Goal: Communication & Community: Answer question/provide support

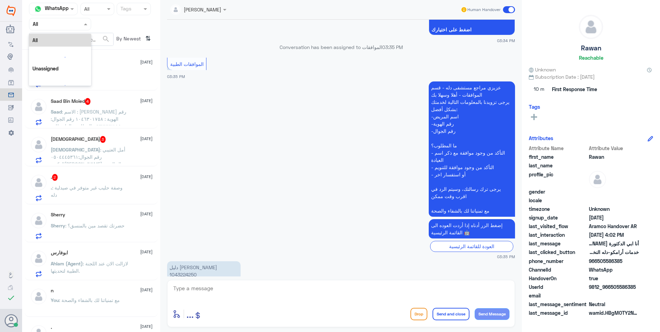
drag, startPoint x: 80, startPoint y: 26, endPoint x: 78, endPoint y: 34, distance: 8.0
click at [80, 26] on div at bounding box center [59, 24] width 61 height 8
click at [75, 80] on div "Your Team" at bounding box center [60, 86] width 62 height 16
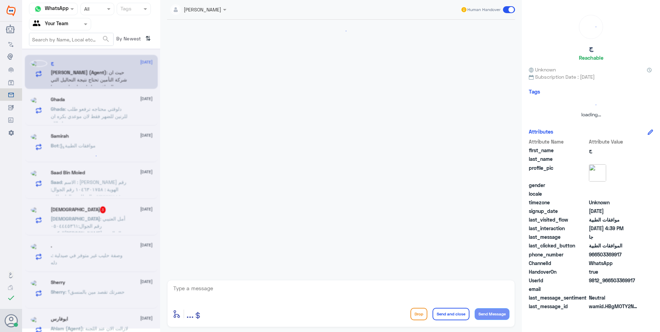
click at [107, 13] on div "Status × All" at bounding box center [97, 9] width 34 height 12
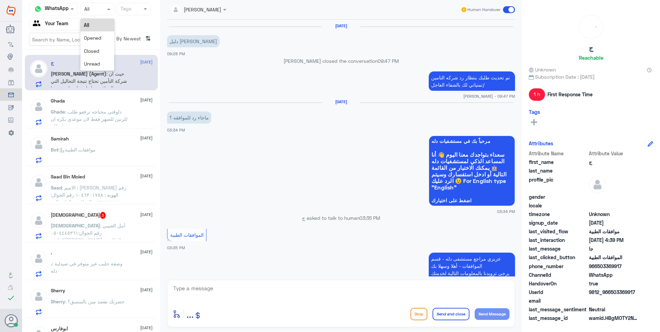
scroll to position [430, 0]
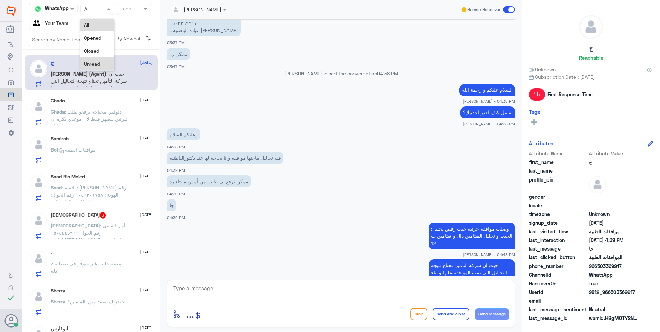
click at [105, 58] on div "Unread" at bounding box center [97, 63] width 34 height 13
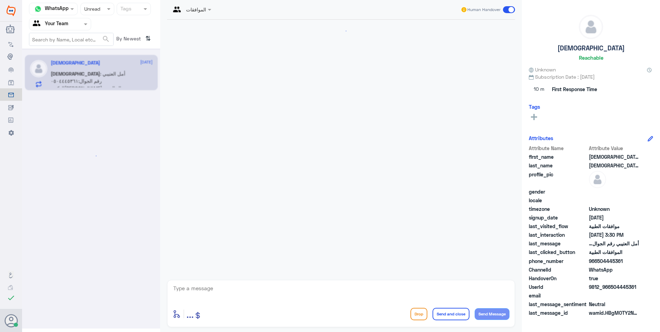
scroll to position [465, 0]
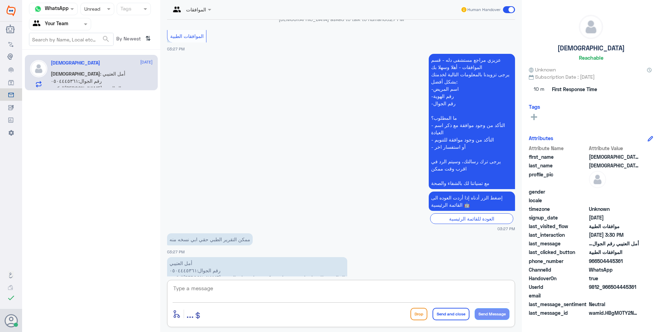
click at [200, 288] on textarea at bounding box center [341, 292] width 337 height 17
drag, startPoint x: 283, startPoint y: 259, endPoint x: 200, endPoint y: 259, distance: 82.5
click at [200, 259] on p "أمل العتيبي رقم الجوال:٠٥٠٤٤٤٥٣٦١ الدكتور[PERSON_NAME] ال الشيخ طلبت اجراء تنوي…" at bounding box center [257, 270] width 180 height 27
click at [202, 290] on textarea at bounding box center [341, 292] width 337 height 17
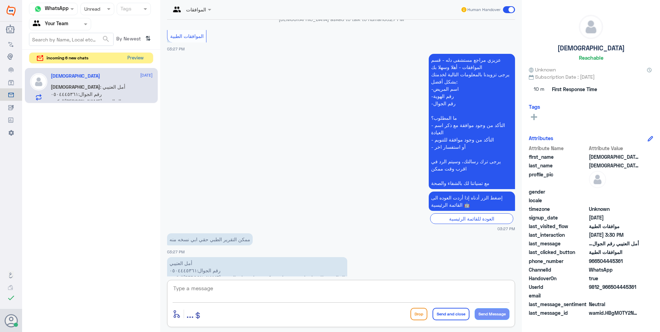
click at [126, 56] on button "Preview" at bounding box center [135, 58] width 21 height 11
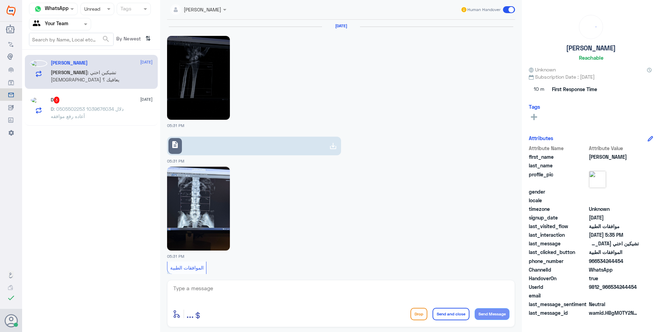
scroll to position [1176, 0]
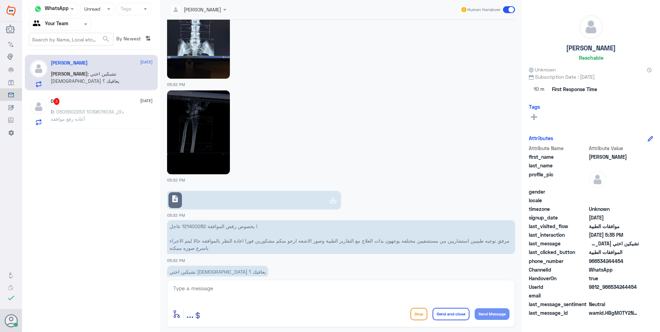
click at [129, 105] on div "D 3 [DATE]" at bounding box center [102, 101] width 102 height 7
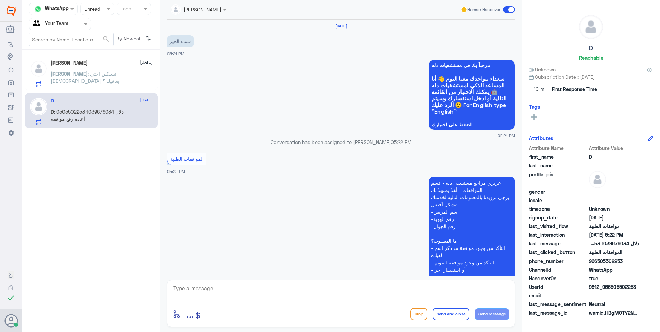
scroll to position [113, 0]
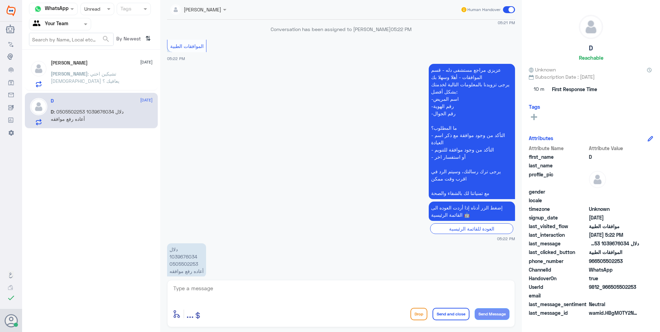
click at [185, 244] on p "دلال 1039676034 0505502253 أعاده رفع موافقه" at bounding box center [186, 261] width 39 height 34
copy p "1039676034"
click at [220, 294] on textarea at bounding box center [341, 292] width 337 height 17
type textarea "تم متابعة الموافقة"
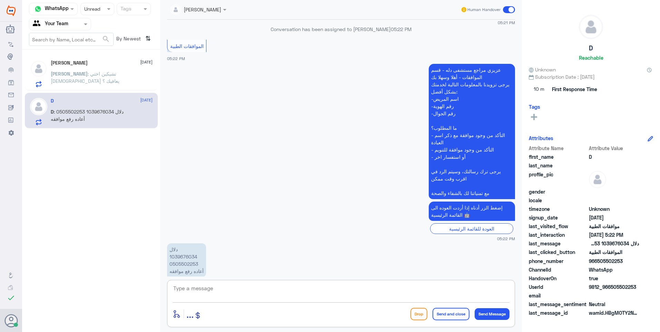
scroll to position [135, 0]
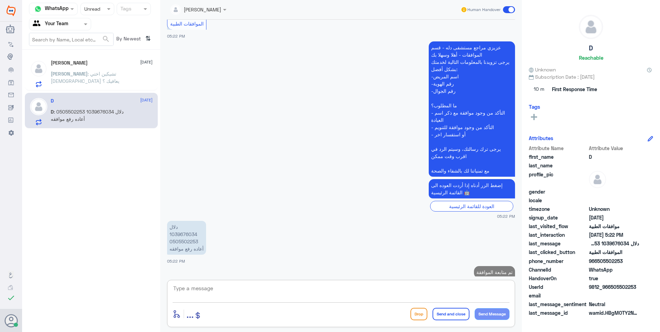
click at [112, 83] on div "[PERSON_NAME] : تشيكين اختي [DEMOGRAPHIC_DATA] يعافيك ؟" at bounding box center [102, 80] width 102 height 16
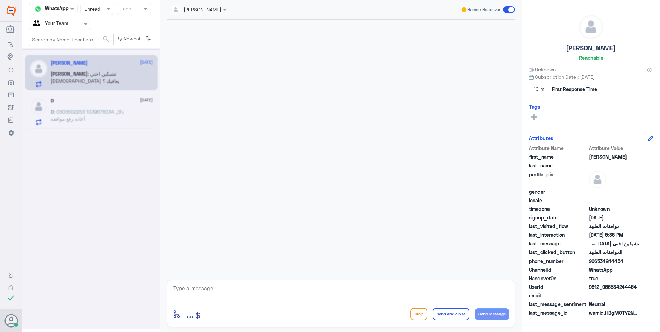
scroll to position [1176, 0]
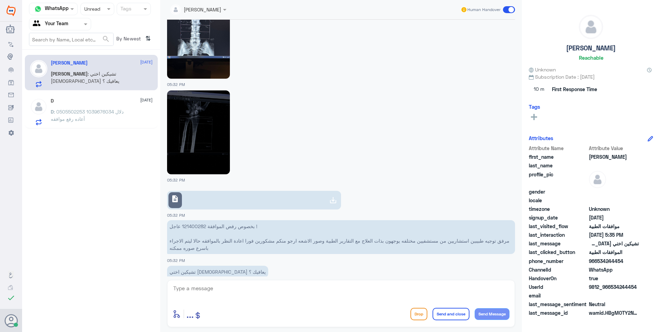
click at [186, 220] on p "بخصوص رفض الموافقة 121400282 عاجل ! مرفق توجيه طبيبين استشاريين من مستشفيين مخت…" at bounding box center [341, 237] width 348 height 34
copy p "121400282"
click at [306, 195] on link "description" at bounding box center [254, 200] width 174 height 19
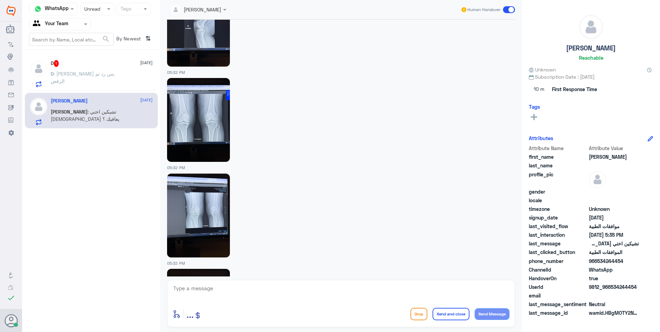
scroll to position [1885, 0]
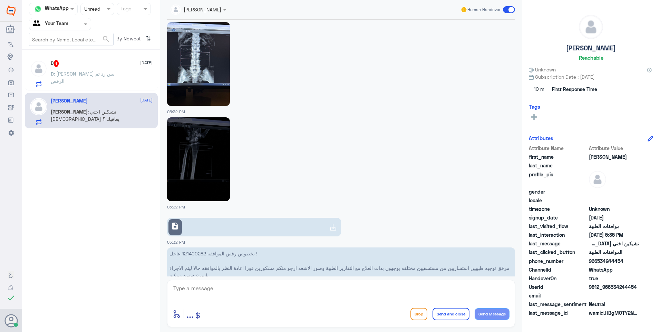
click at [193, 248] on p "بخصوص رفض الموافقة 121400282 عاجل ! مرفق توجيه طبيبين استشاريين من مستشفيين مخت…" at bounding box center [341, 265] width 348 height 34
copy p "121400282"
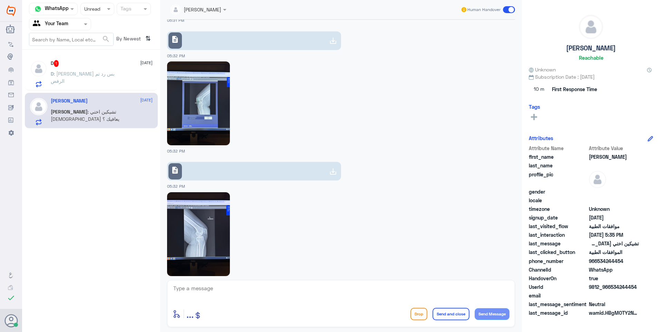
scroll to position [1195, 0]
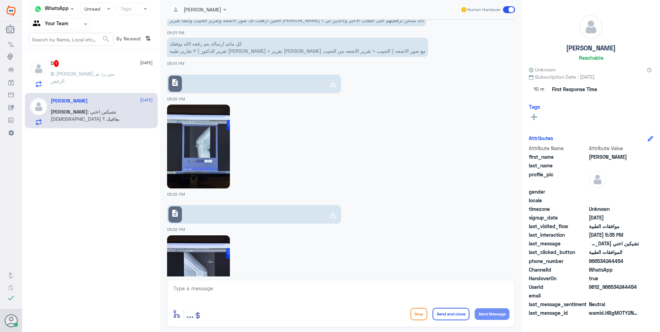
click at [318, 205] on link "description" at bounding box center [254, 214] width 174 height 19
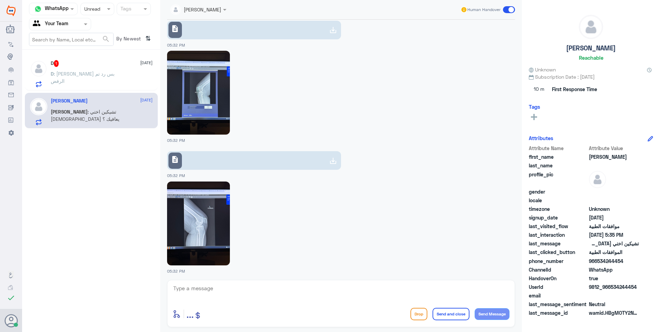
scroll to position [1264, 0]
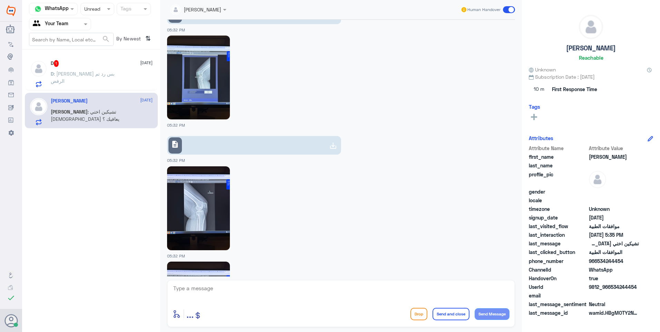
drag, startPoint x: 515, startPoint y: 197, endPoint x: 518, endPoint y: 212, distance: 15.9
click at [518, 212] on div "[DATE] السلام عليكمر 05:30 PM مرحباً بك في مستشفيات دله سعداء بتواجدك معنا [DAT…" at bounding box center [341, 148] width 355 height 257
drag, startPoint x: 519, startPoint y: 200, endPoint x: 501, endPoint y: 309, distance: 109.9
click at [502, 308] on div "SOMYH ALI Human Handover [DATE] السلام عليكمر 05:30 PM مرحباً بك في مستشفيات دل…" at bounding box center [341, 167] width 362 height 334
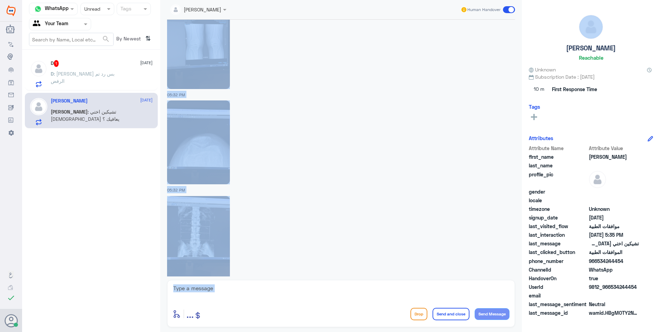
scroll to position [1885, 0]
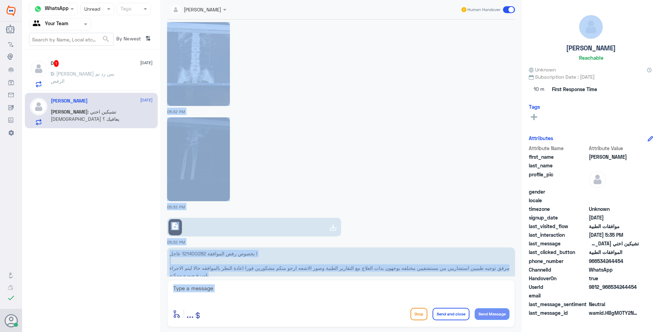
click at [387, 293] on app-msgs-text "تشيكين اختي [DEMOGRAPHIC_DATA] يعافيك ؟" at bounding box center [341, 299] width 348 height 13
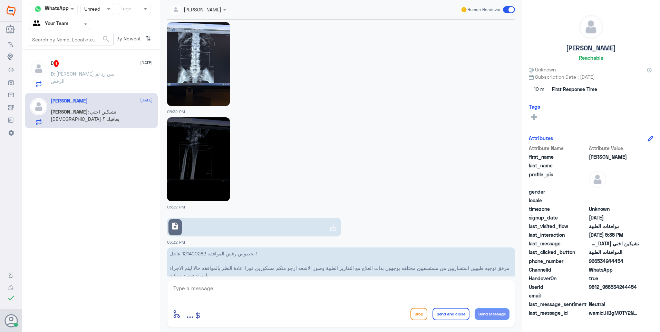
click at [324, 218] on link "description" at bounding box center [254, 227] width 174 height 19
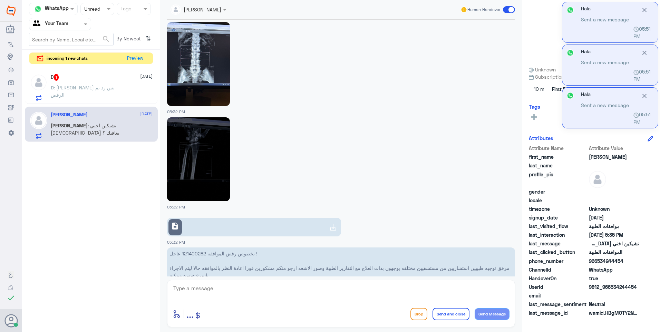
click at [204, 288] on textarea at bounding box center [341, 292] width 337 height 17
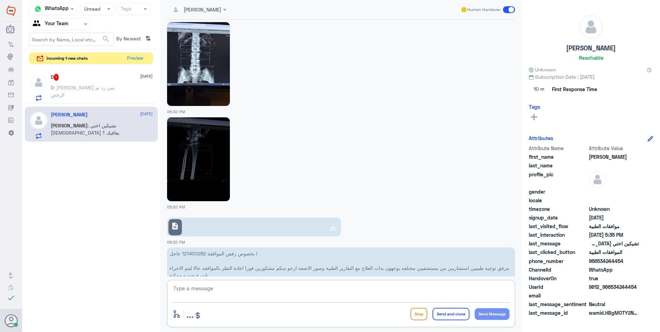
type textarea "م"
type textarea "تم متابعة الموافقة مع كافة التقارير"
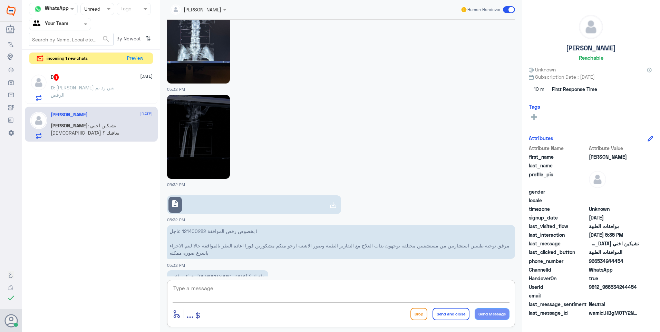
click at [66, 82] on div "D 1 [DATE] D : [PERSON_NAME] بس رد تم الرفض" at bounding box center [102, 87] width 102 height 27
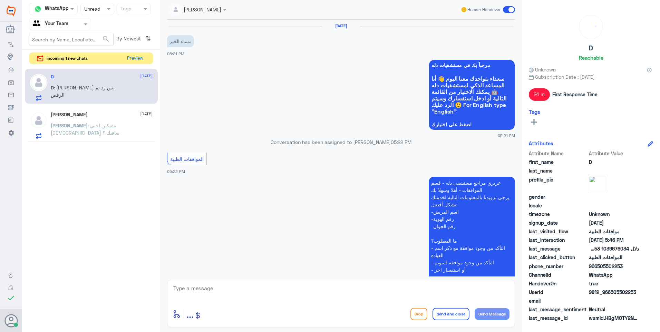
scroll to position [171, 0]
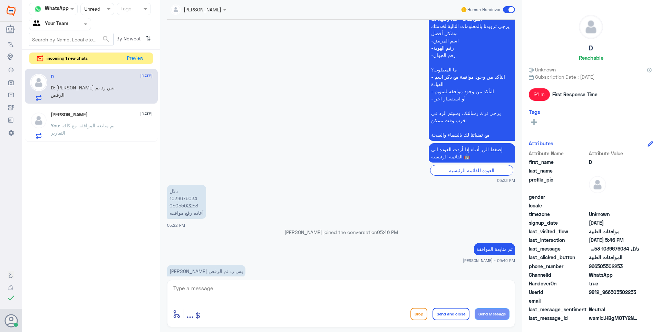
click at [186, 185] on p "دلال 1039676034 0505502253 أعاده رفع موافقه" at bounding box center [186, 202] width 39 height 34
copy p "1039676034"
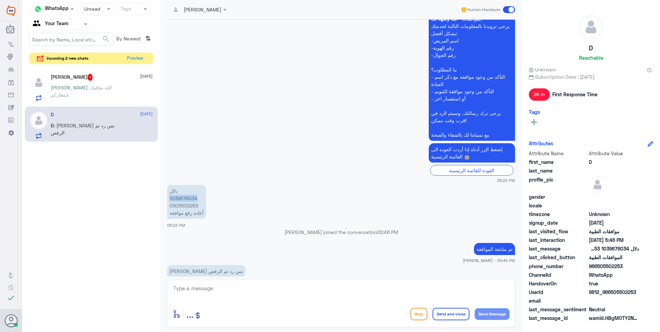
click at [179, 185] on p "دلال 1039676034 0505502253 أعاده رفع موافقه" at bounding box center [186, 202] width 39 height 34
click at [124, 77] on div "[PERSON_NAME] 1 [DATE]" at bounding box center [102, 77] width 102 height 7
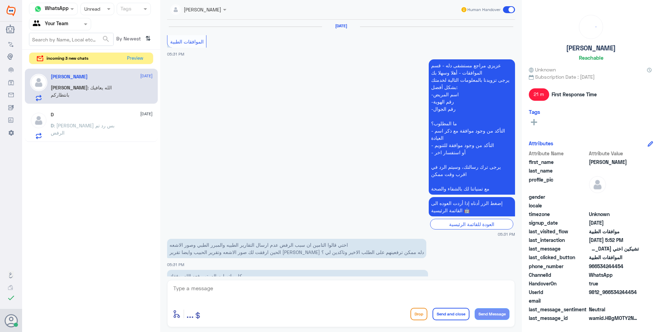
scroll to position [1009, 0]
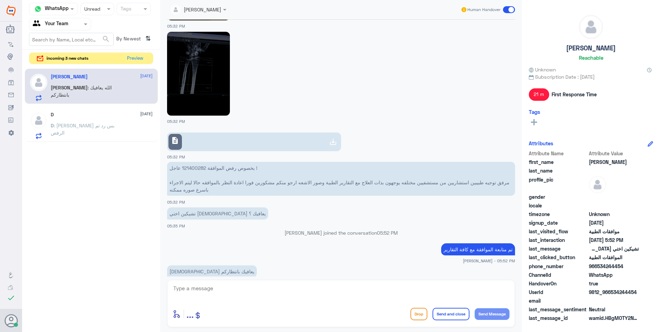
click at [220, 289] on textarea at bounding box center [341, 292] width 337 height 17
type textarea "تحت الاجراء مع التأمين ."
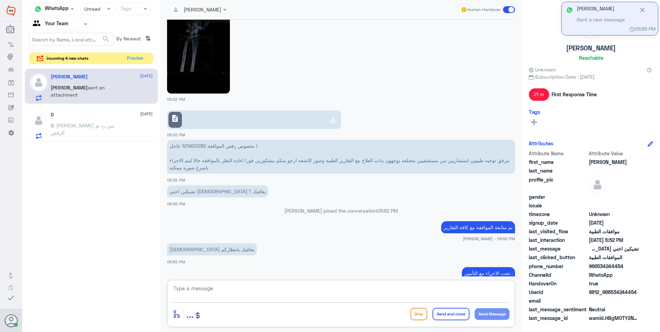
scroll to position [1150, 0]
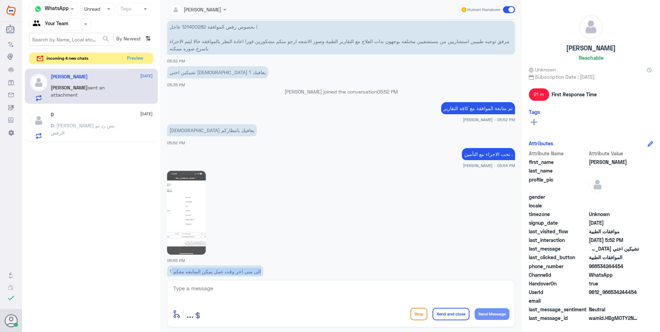
drag, startPoint x: 244, startPoint y: 257, endPoint x: 172, endPoint y: 260, distance: 71.5
click at [172, 266] on app-msgs-text "الى متى اخر وقت عمل يمكن المتابعه معكم ؟" at bounding box center [341, 272] width 348 height 13
click at [172, 266] on p "الى متى اخر وقت عمل يمكن المتابعه معكم ؟" at bounding box center [215, 272] width 96 height 12
click at [192, 206] on img at bounding box center [186, 213] width 39 height 84
click at [144, 59] on button "Preview" at bounding box center [135, 58] width 21 height 11
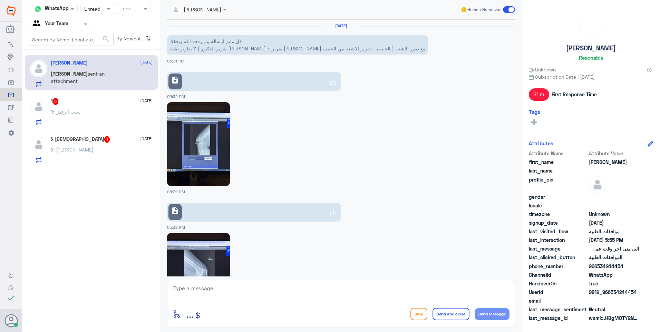
scroll to position [922, 0]
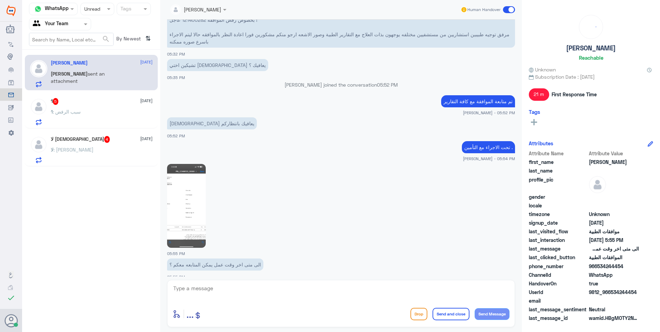
click at [128, 117] on div "1 : سبب الرفض" at bounding box center [102, 118] width 102 height 16
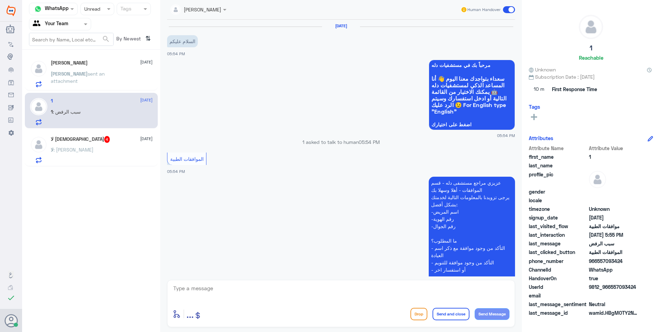
scroll to position [153, 0]
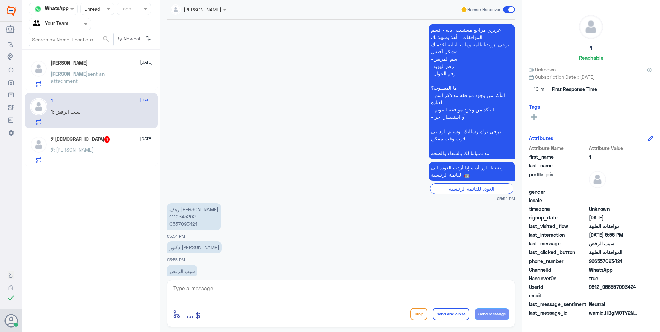
click at [183, 203] on p "رهف [PERSON_NAME] 1110345202 0557093424" at bounding box center [194, 216] width 54 height 27
copy p "1110345202"
click at [219, 287] on textarea at bounding box center [341, 292] width 337 height 17
type textarea "تم تحويل الموافقة الى قسم موافقات التنويم والعمليات حتى تتم المتابعة مع التامين…"
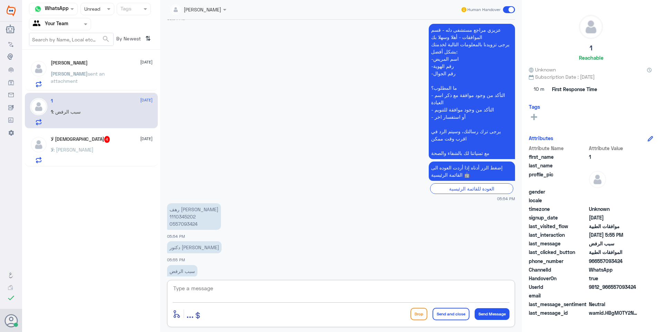
scroll to position [182, 0]
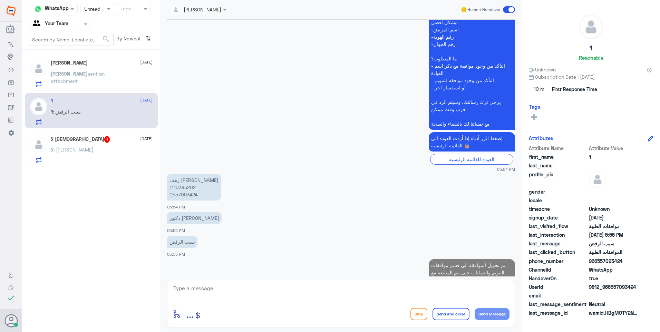
click at [119, 151] on div "لا : [PERSON_NAME]" at bounding box center [102, 156] width 102 height 16
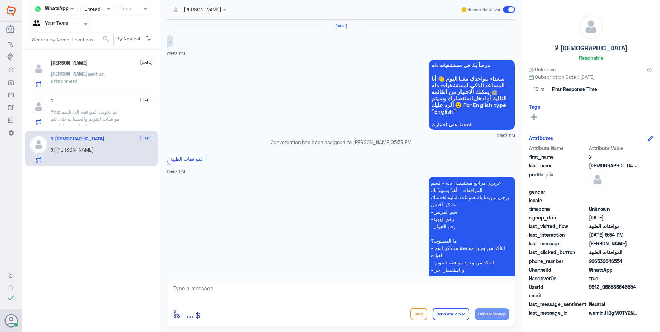
click at [215, 287] on textarea at bounding box center [341, 292] width 337 height 17
type textarea "اهلا بك [PERSON_NAME] استفسارك"
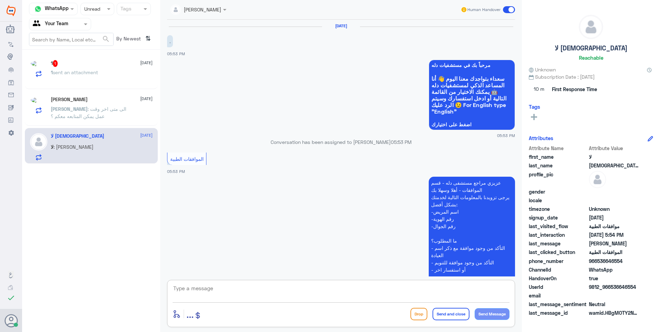
scroll to position [137, 0]
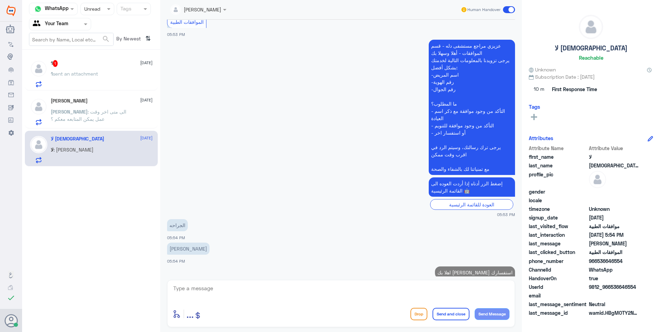
click at [96, 53] on div "1 1 [DATE] 1 sent an attachment [PERSON_NAME] [DATE] [PERSON_NAME] : الى متى اخ…" at bounding box center [91, 110] width 138 height 117
click at [97, 57] on div "1 1 [DATE] 1 sent an attachment" at bounding box center [91, 73] width 133 height 36
click at [100, 65] on div "1 1 [DATE]" at bounding box center [102, 63] width 102 height 7
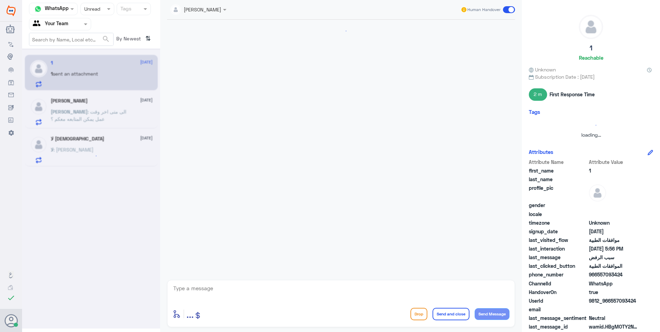
scroll to position [266, 0]
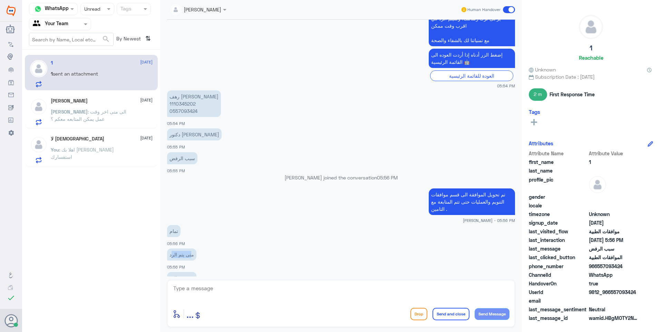
drag, startPoint x: 171, startPoint y: 237, endPoint x: 187, endPoint y: 239, distance: 16.0
click at [187, 249] on p "متى يتم الرد" at bounding box center [181, 255] width 29 height 12
drag, startPoint x: 187, startPoint y: 239, endPoint x: 210, endPoint y: 297, distance: 62.3
click at [210, 297] on textarea at bounding box center [341, 292] width 337 height 17
type textarea "خلال 10 دقايق"
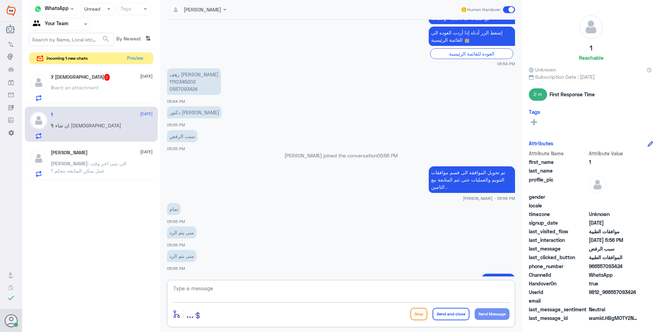
scroll to position [312, 0]
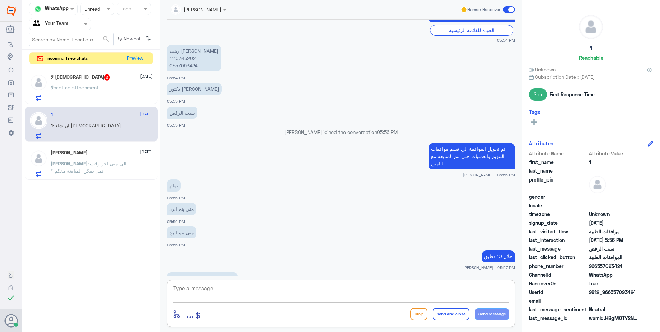
click at [103, 90] on div "لا sent an attachment" at bounding box center [102, 94] width 102 height 16
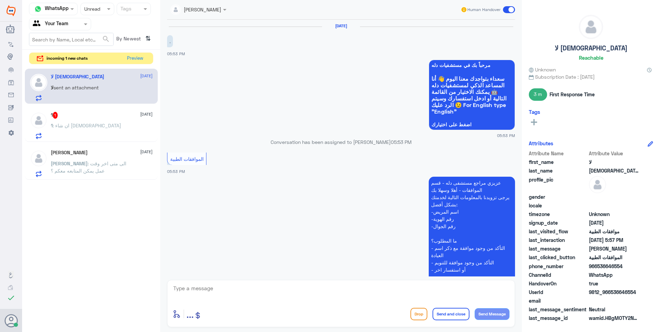
scroll to position [197, 0]
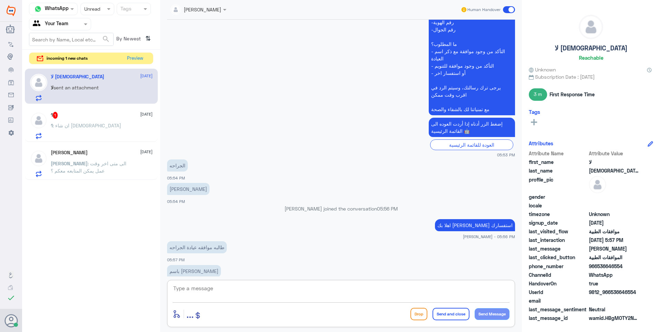
click at [190, 288] on textarea at bounding box center [341, 292] width 337 height 17
type textarea "ارجو تزويدي برقم الملف"
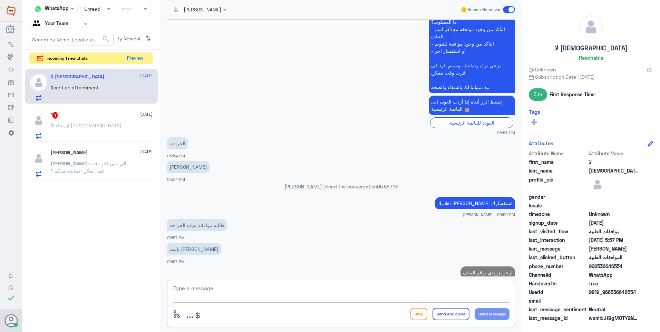
click at [98, 125] on div "1 : ان شاء [DEMOGRAPHIC_DATA]" at bounding box center [102, 132] width 102 height 16
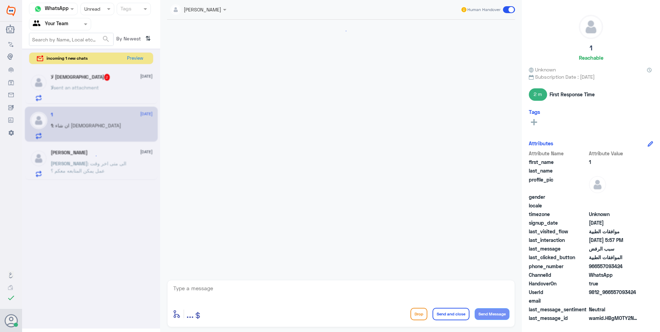
scroll to position [288, 0]
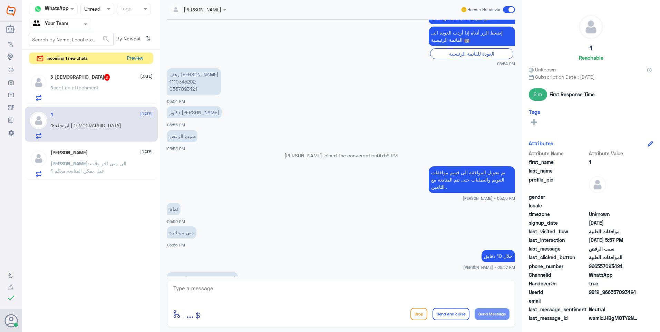
click at [101, 82] on div "لا [DEMOGRAPHIC_DATA] 2 [DATE] لا sent an attachment" at bounding box center [102, 87] width 102 height 27
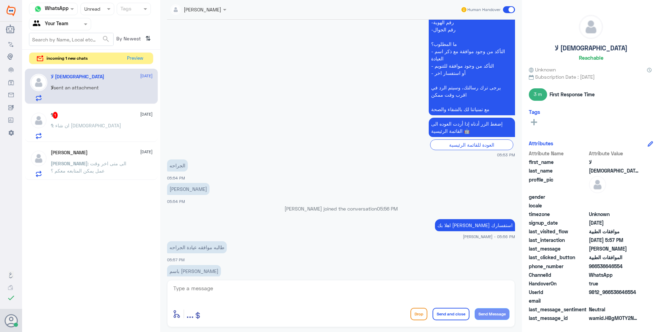
scroll to position [219, 0]
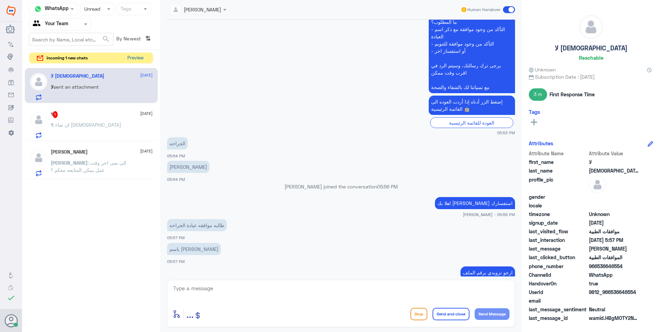
click at [141, 56] on button "Preview" at bounding box center [135, 58] width 21 height 11
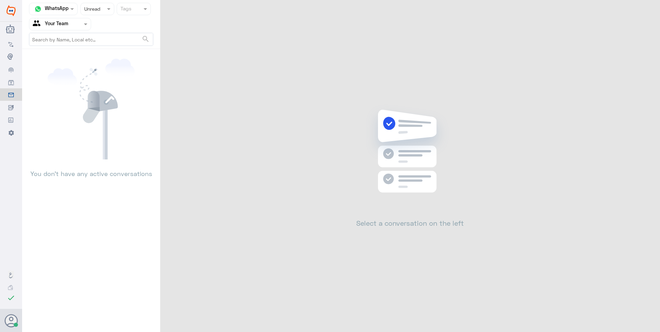
click at [109, 12] on span at bounding box center [109, 8] width 9 height 7
click at [109, 39] on div "Opened" at bounding box center [97, 37] width 34 height 13
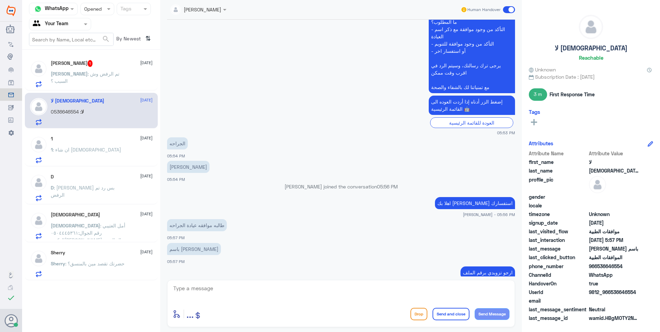
scroll to position [243, 0]
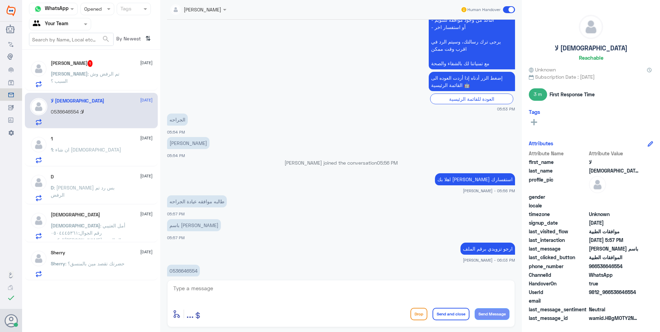
click at [188, 265] on p "0536646554" at bounding box center [183, 271] width 33 height 12
copy p "0536646554"
drag, startPoint x: 488, startPoint y: 270, endPoint x: 439, endPoint y: 301, distance: 58.5
click at [488, 270] on div "0536646554 06:04 PM" at bounding box center [341, 274] width 348 height 23
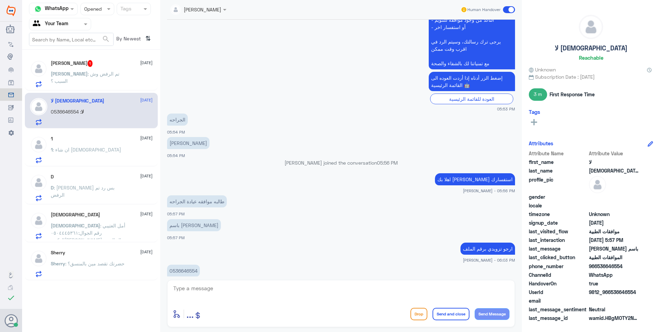
click at [439, 300] on div at bounding box center [341, 293] width 337 height 19
click at [441, 292] on textarea at bounding box center [341, 292] width 337 height 17
type textarea "لايوجد موافقة برقم الجوال المرفق"
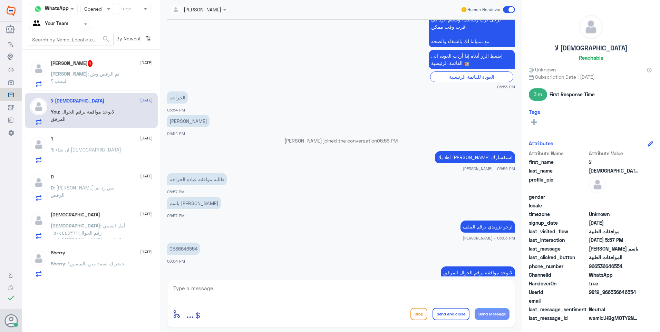
click at [98, 80] on p "[PERSON_NAME] : تم الرفض وش السبب ؟" at bounding box center [90, 78] width 78 height 17
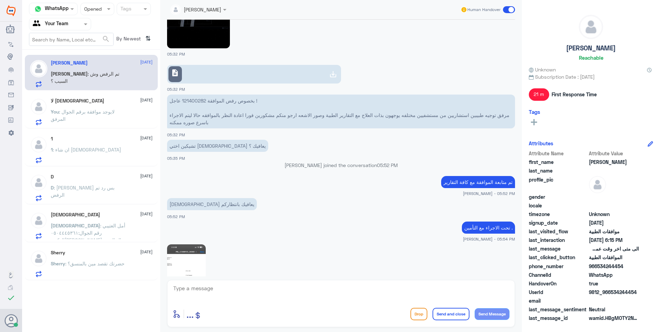
scroll to position [811, 0]
click at [187, 101] on p "بخصوص رفض الموافقة 121400282 عاجل ! مرفق توجيه طبيبين استشاريين من مستشفيين مخت…" at bounding box center [341, 111] width 348 height 34
copy p "121400282"
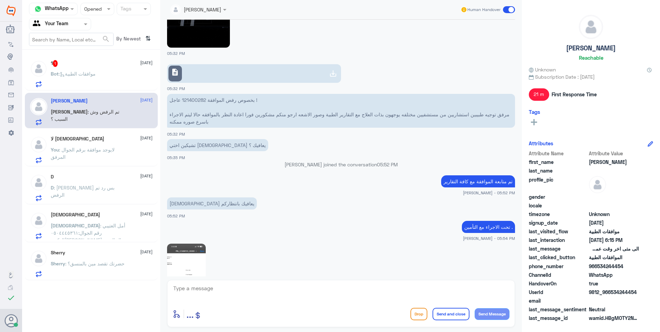
click at [127, 70] on div "1 1 [DATE] Bot : موافقات الطبية" at bounding box center [102, 73] width 102 height 27
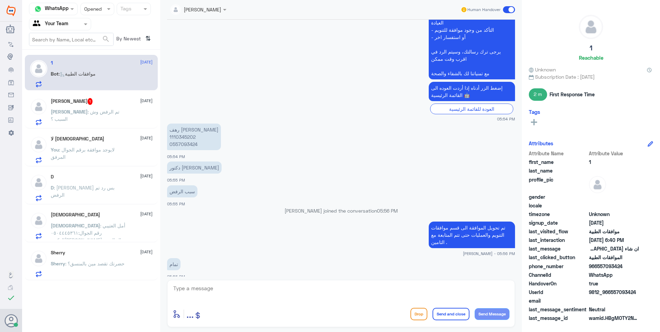
scroll to position [216, 0]
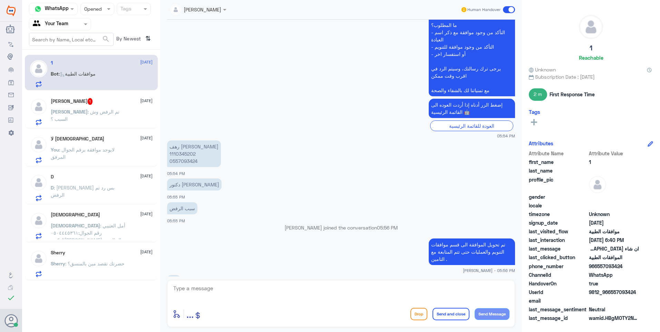
click at [176, 141] on p "رهف [PERSON_NAME] 1110345202 0557093424" at bounding box center [194, 154] width 54 height 27
copy p "1110345202"
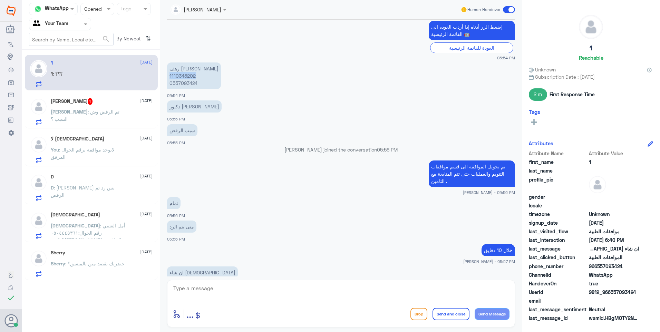
scroll to position [274, 0]
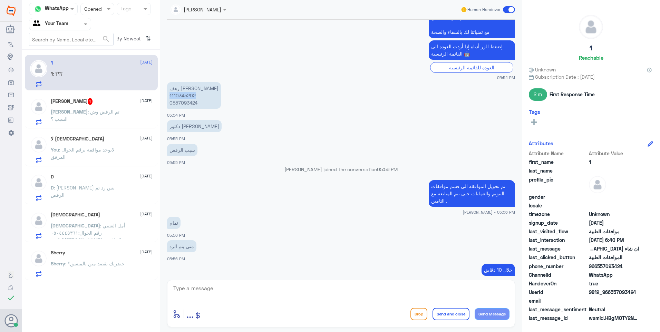
click at [181, 83] on p "رهف [PERSON_NAME] 1110345202 0557093424" at bounding box center [194, 95] width 54 height 27
click at [451, 181] on p "تم تحويل الموافقة الى قسم موافقات التنويم والعمليات حتى تتم المتابعة مع التامين…" at bounding box center [472, 193] width 86 height 27
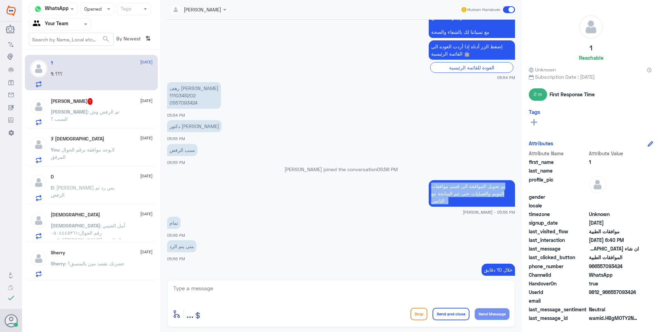
copy div "تم تحويل الموافقة الى قسم موافقات التنويم والعمليات حتى تتم المتابعة مع التامين…"
click at [226, 294] on textarea at bounding box center [341, 292] width 337 height 17
paste textarea "تم تحويل الموافقة الى قسم موافقات التنويم والعمليات حتى تتم المتابعة مع التامين…"
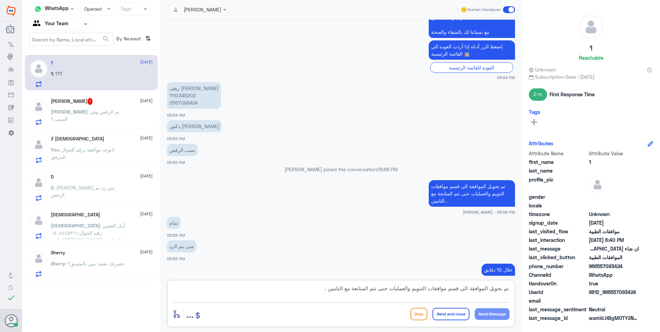
scroll to position [6, 0]
type textarea "تم تحويل الموافقة الى قسم موافقات التنويم والعمليات حتى تتم المتابعة مع التامين…"
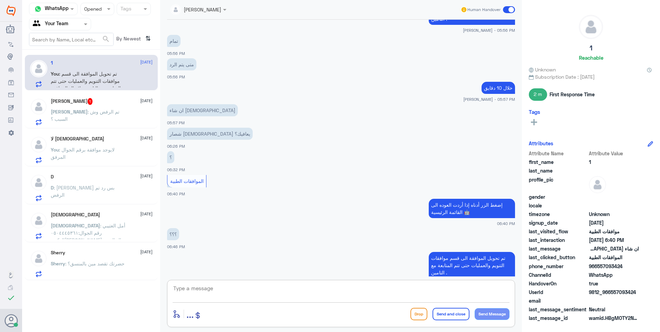
click at [214, 286] on textarea at bounding box center [341, 292] width 337 height 17
type textarea "حسب رد التامين غير مغطاة"
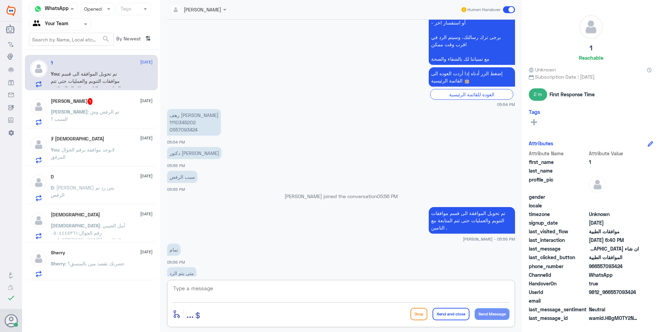
scroll to position [237, 0]
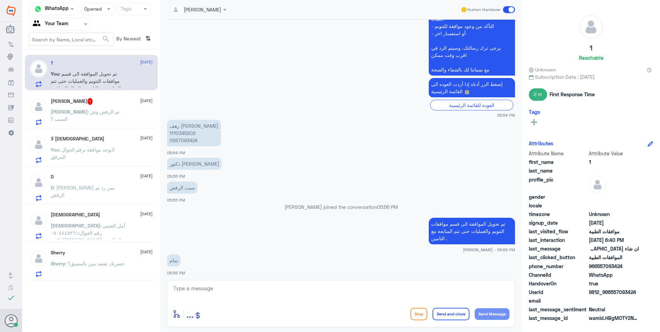
click at [187, 120] on p "رهف [PERSON_NAME] 1110345202 0557093424" at bounding box center [194, 133] width 54 height 27
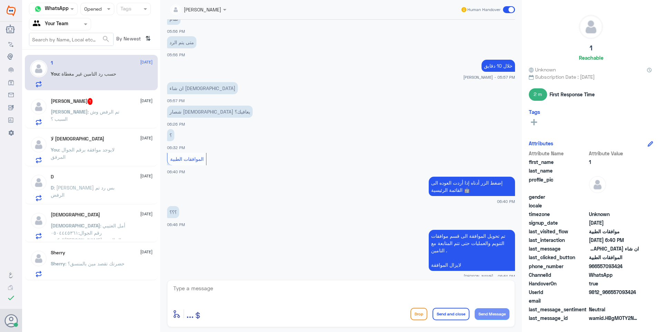
copy p "1110345202"
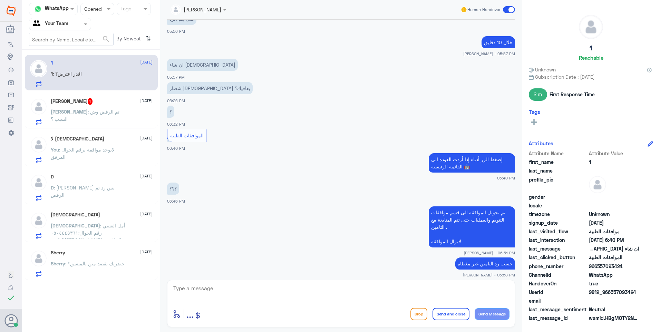
click at [181, 288] on textarea at bounding box center [341, 292] width 337 height 17
type textarea "ت"
drag, startPoint x: 414, startPoint y: 288, endPoint x: 321, endPoint y: 284, distance: 93.7
click at [321, 284] on textarea "في حال لديك اي استفسار تقدر تتواصل مع شركة التأمين او مجلس الضمان الصحي ." at bounding box center [341, 292] width 337 height 17
type textarea "في حال لديك اي استفسار تقدر تتواصل مع شركة التأمين."
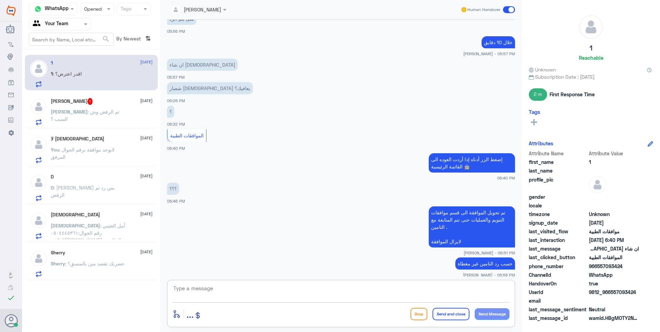
scroll to position [531, 0]
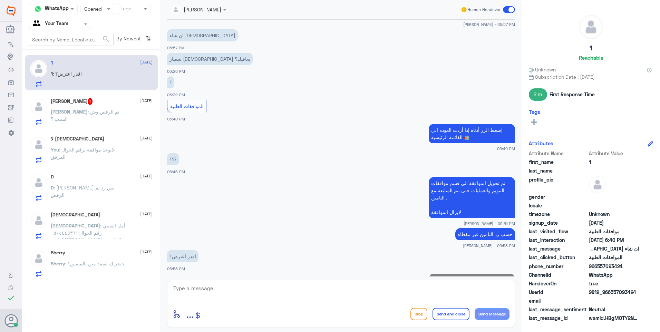
click at [115, 99] on div "[PERSON_NAME] 1 [DATE]" at bounding box center [102, 101] width 102 height 7
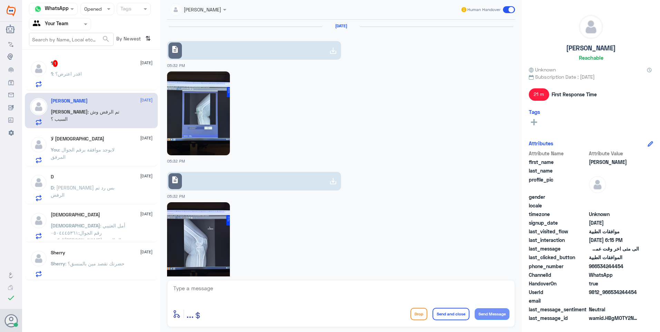
scroll to position [915, 0]
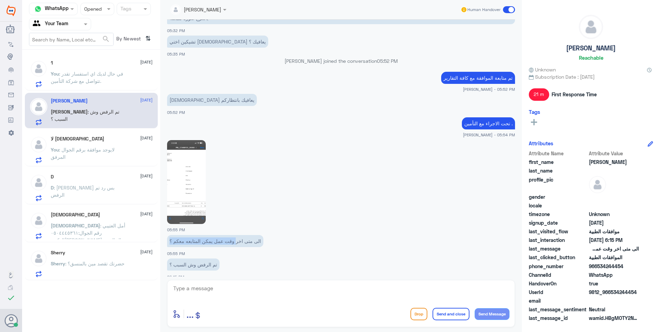
drag, startPoint x: 168, startPoint y: 235, endPoint x: 220, endPoint y: 237, distance: 51.8
click at [220, 237] on p "الى متى اخر وقت عمل يمكن المتابعه معكم ؟" at bounding box center [215, 241] width 96 height 12
click at [203, 290] on textarea at bounding box center [341, 292] width 337 height 17
type textarea "متواجدين من الساعة 8ص الى الساعة 11 م"
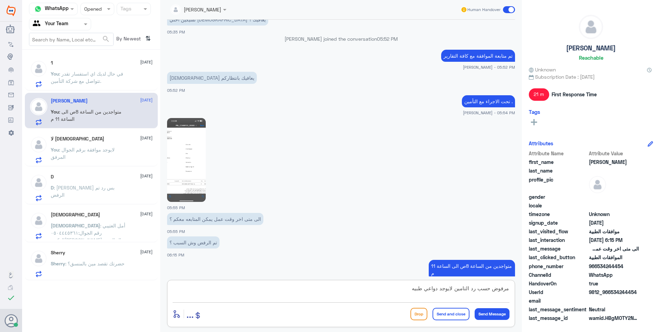
type textarea "مرفوض حسب رد التامين لايوجد دواعي طبيه."
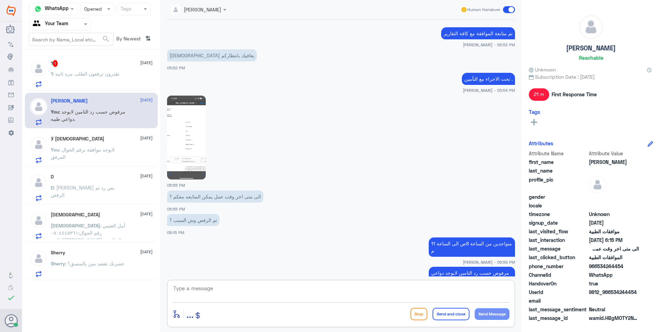
click at [132, 78] on div "1 : تقدرون ترفعون الطلب مره ثانيه" at bounding box center [102, 80] width 102 height 16
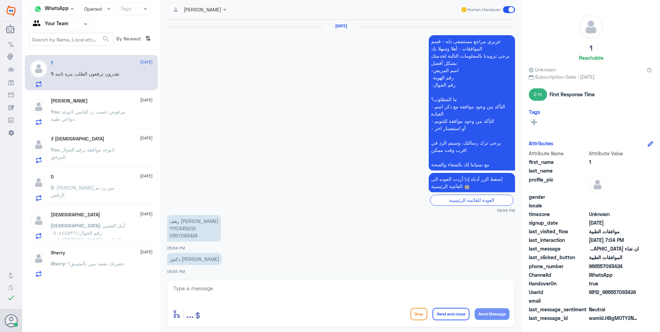
scroll to position [420, 0]
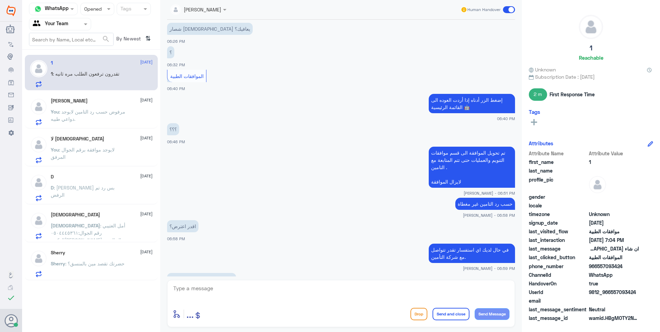
click at [217, 300] on textarea at bounding box center [341, 292] width 337 height 17
click at [219, 293] on textarea at bounding box center [341, 292] width 337 height 17
type textarea "تم متابعتها اكثر من مرة ورد التامين الاخير انها غير مغطاة الافضل تتواصل مع شركة…"
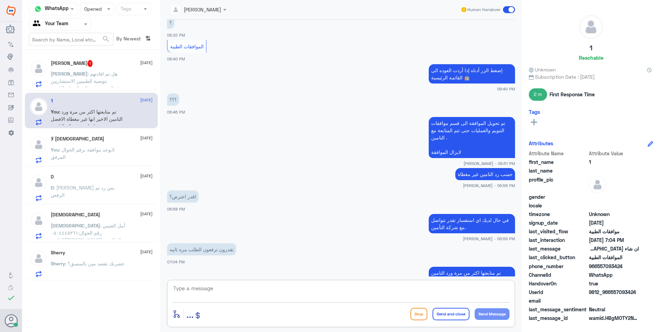
scroll to position [473, 0]
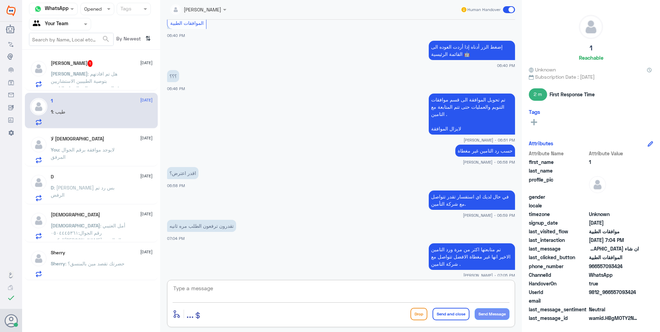
click at [117, 78] on p "[PERSON_NAME] : هل تم افادتهم بتوصية الطبيبين الاستشاريين المتخصصين بالمجال وان…" at bounding box center [90, 78] width 78 height 17
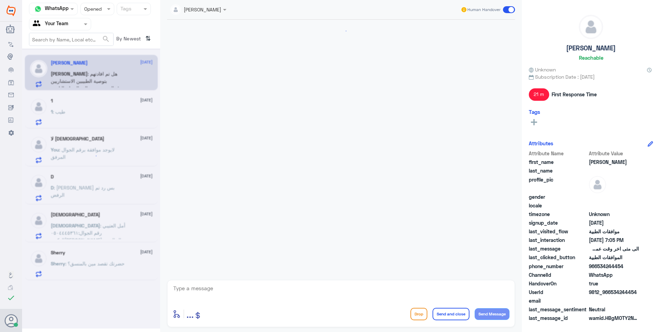
scroll to position [824, 0]
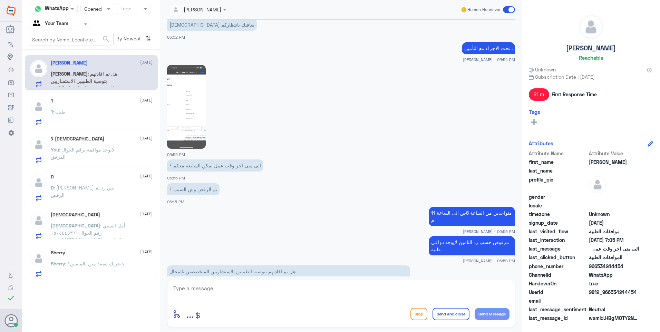
click at [233, 266] on p "هل تم افادتهم بتوصية الطبيبين الاستشاريين المتخصصين بالمجال وان التامين vip مغط…" at bounding box center [288, 275] width 243 height 19
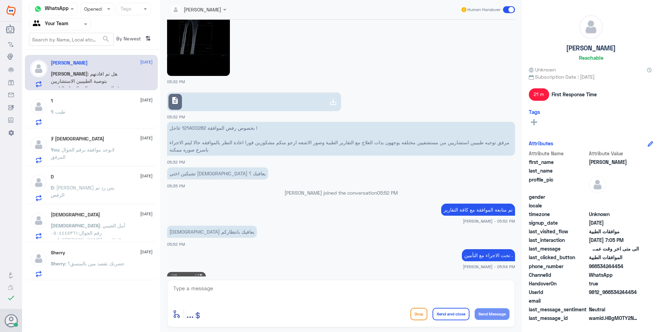
scroll to position [582, 0]
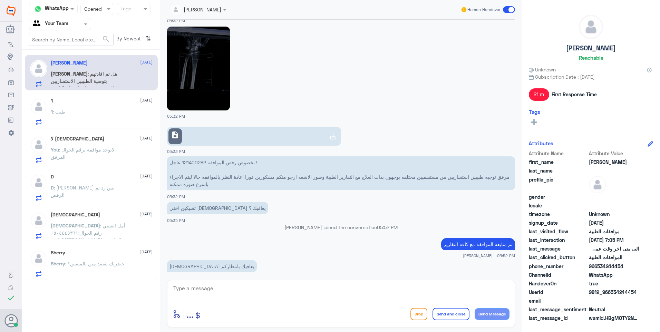
click at [193, 160] on p "بخصوص رفض الموافقة 121400282 عاجل ! مرفق توجيه طبيبين استشاريين من مستشفيين مخت…" at bounding box center [341, 173] width 348 height 34
click at [236, 141] on link "description" at bounding box center [254, 136] width 174 height 19
click at [97, 10] on div at bounding box center [97, 9] width 33 height 8
click at [101, 68] on div "Unread" at bounding box center [97, 63] width 34 height 13
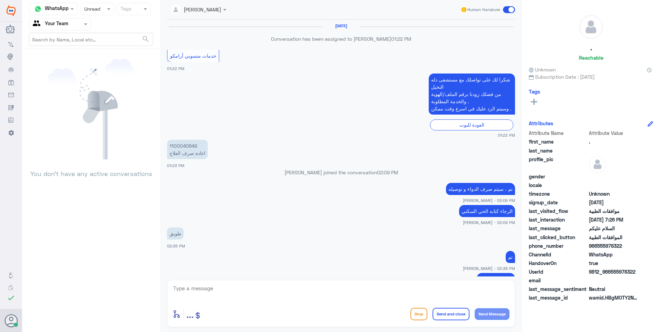
scroll to position [397, 0]
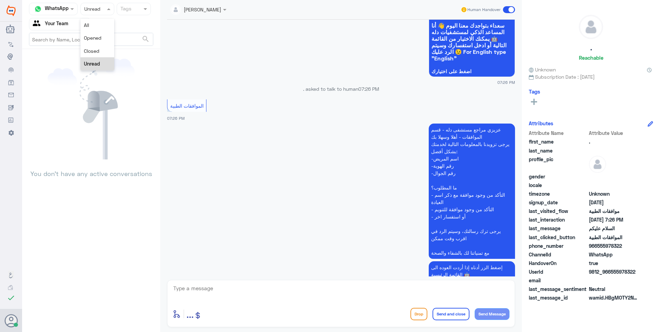
click at [85, 10] on input "text" at bounding box center [90, 9] width 13 height 8
click at [88, 47] on div "Closed" at bounding box center [97, 51] width 34 height 13
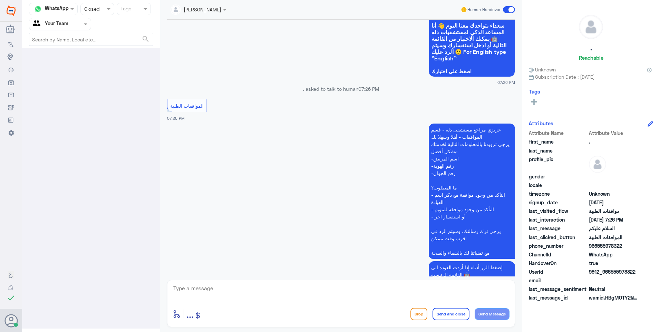
click at [91, 11] on input "text" at bounding box center [90, 9] width 13 height 8
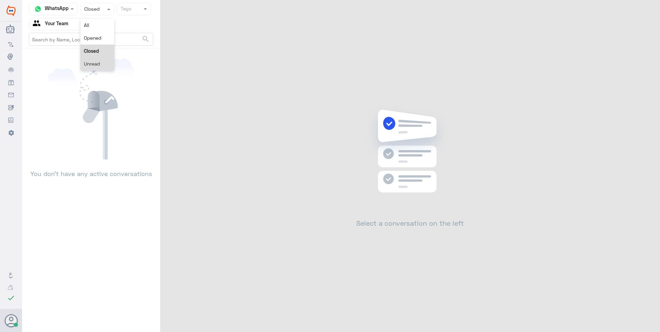
click at [92, 60] on div "Unread" at bounding box center [97, 63] width 34 height 13
